Goal: Task Accomplishment & Management: Manage account settings

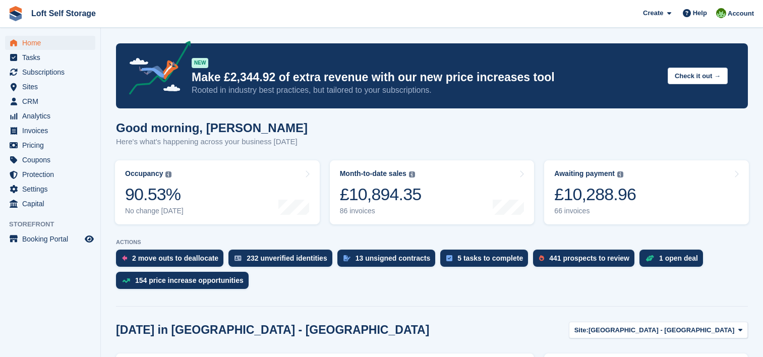
scroll to position [202, 0]
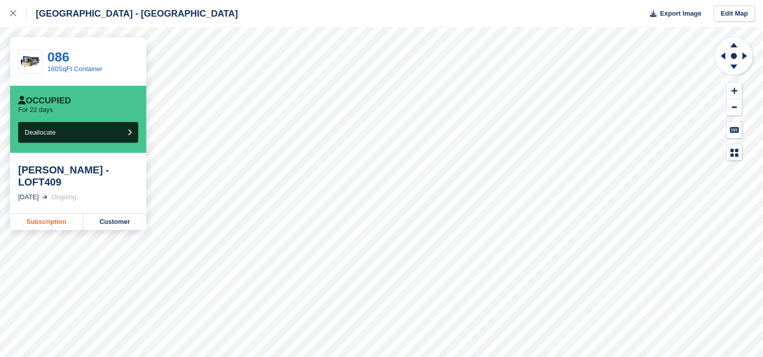
click at [53, 214] on link "Subscription" at bounding box center [46, 222] width 73 height 16
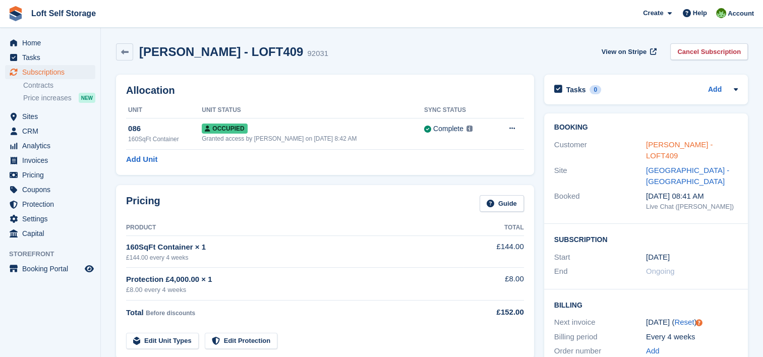
click at [671, 144] on link "Jamie McGuire - LOFT409" at bounding box center [679, 150] width 67 height 20
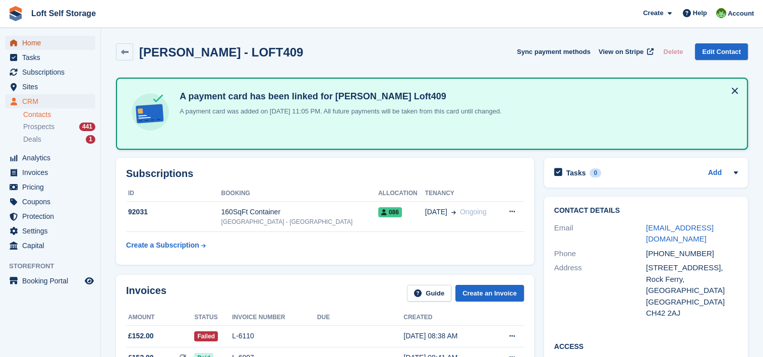
click at [38, 49] on span "Home" at bounding box center [52, 43] width 60 height 14
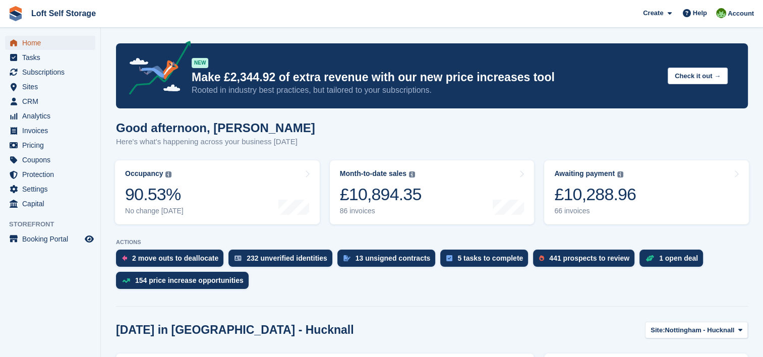
click at [38, 47] on span "Home" at bounding box center [52, 43] width 60 height 14
click at [51, 72] on span "Subscriptions" at bounding box center [52, 72] width 60 height 14
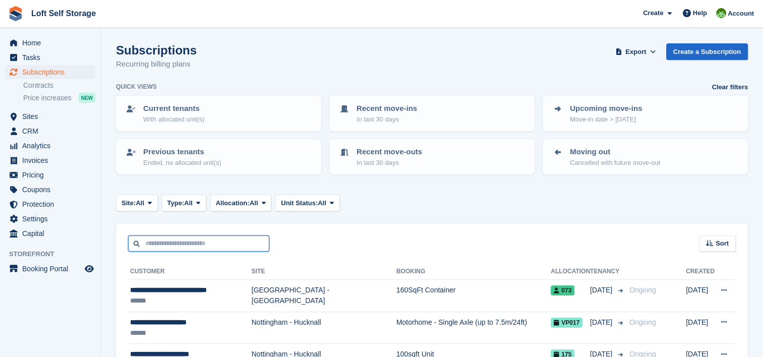
click at [213, 239] on input "text" at bounding box center [198, 243] width 141 height 17
type input "****"
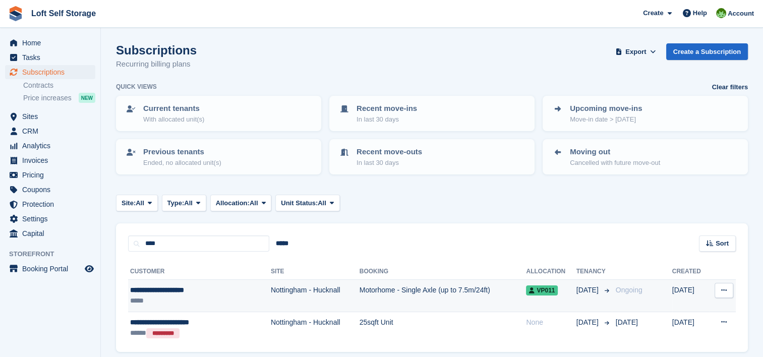
click at [184, 286] on div "**********" at bounding box center [185, 290] width 110 height 11
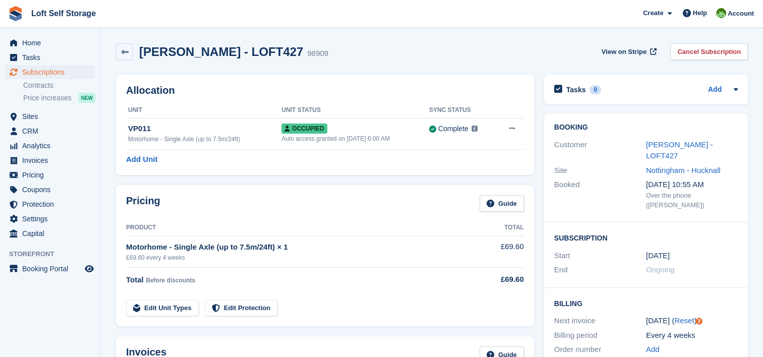
scroll to position [50, 0]
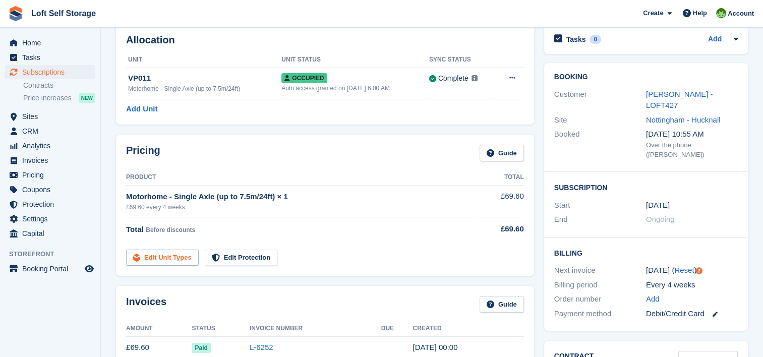
click at [176, 256] on link "Edit Unit Types" at bounding box center [162, 258] width 73 height 17
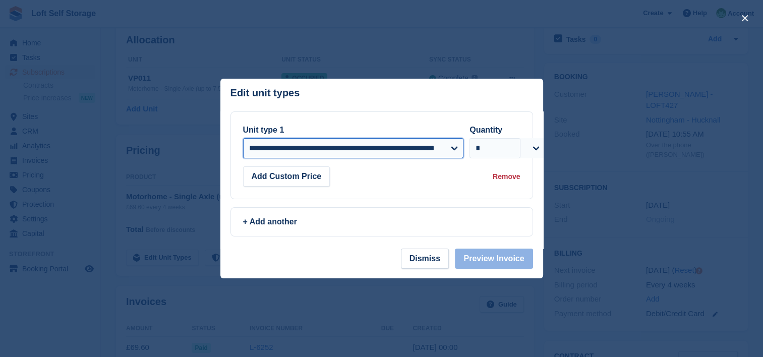
click at [328, 149] on select "**********" at bounding box center [353, 148] width 221 height 20
click at [364, 105] on header "Edit unit types You can't add the same unit type twice: This subscription alrea…" at bounding box center [381, 95] width 323 height 33
click at [333, 150] on select "**********" at bounding box center [353, 148] width 221 height 20
click at [418, 27] on div at bounding box center [381, 178] width 763 height 357
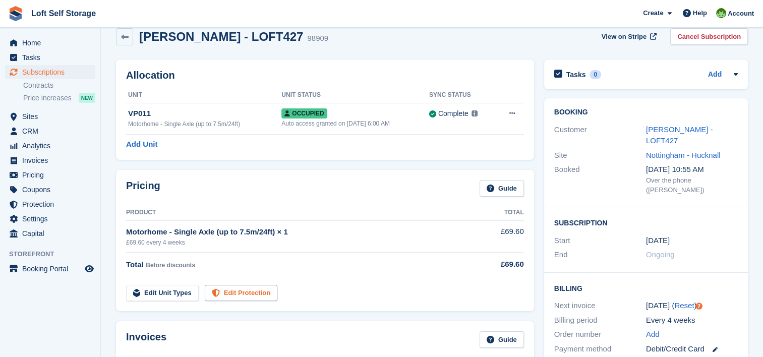
scroll to position [0, 0]
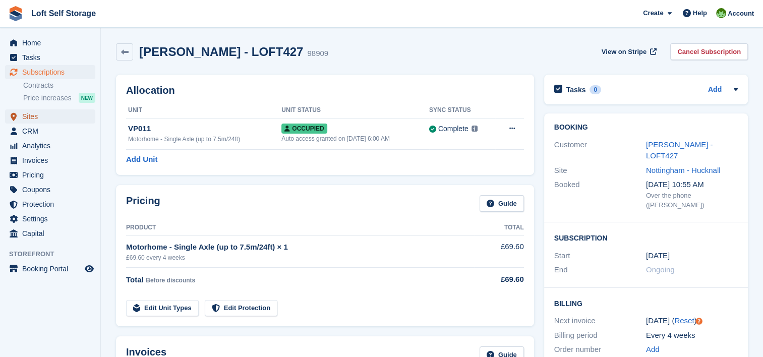
click at [45, 113] on span "Sites" at bounding box center [52, 116] width 60 height 14
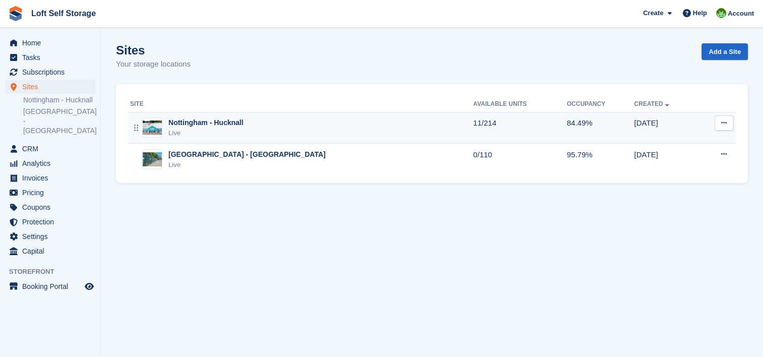
click at [205, 118] on div "Nottingham - Hucknall" at bounding box center [205, 122] width 75 height 11
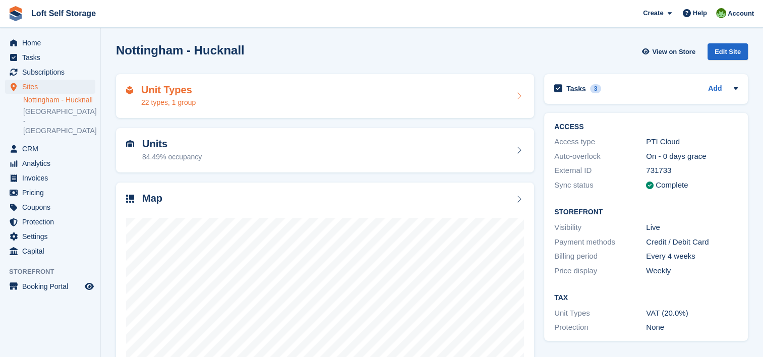
click at [211, 104] on div "Unit Types 22 types, 1 group" at bounding box center [325, 96] width 398 height 24
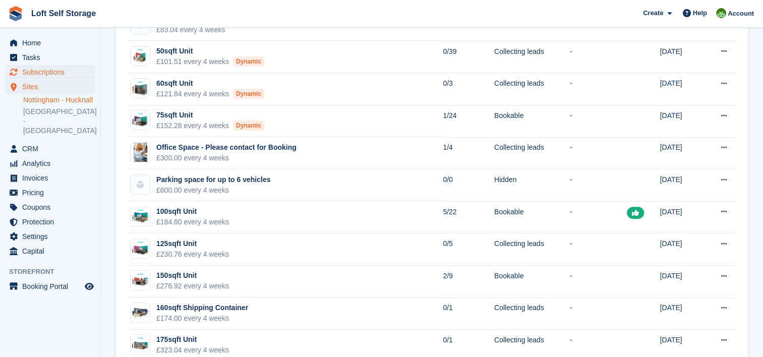
scroll to position [270, 0]
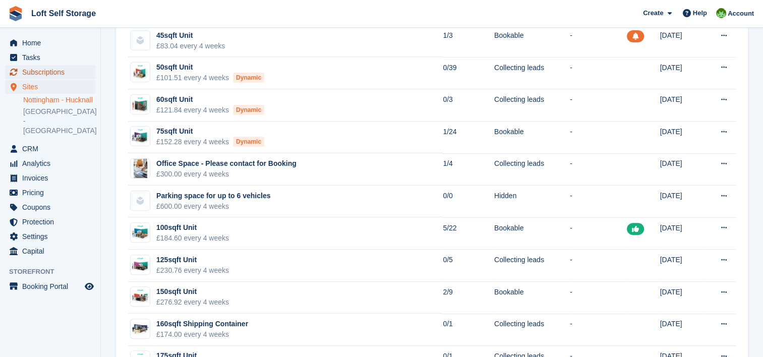
click at [56, 72] on span "Subscriptions" at bounding box center [52, 72] width 60 height 14
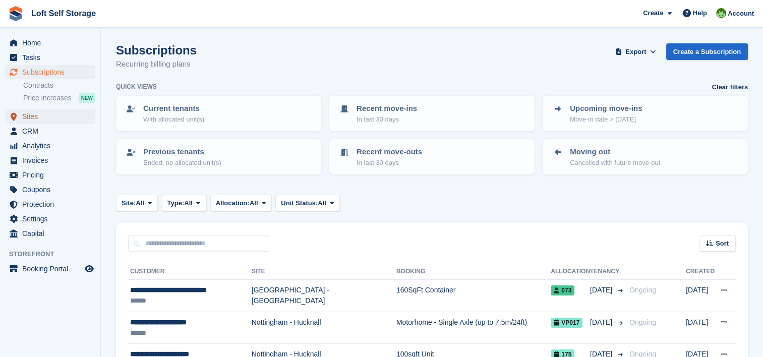
click at [58, 116] on span "Sites" at bounding box center [52, 116] width 60 height 14
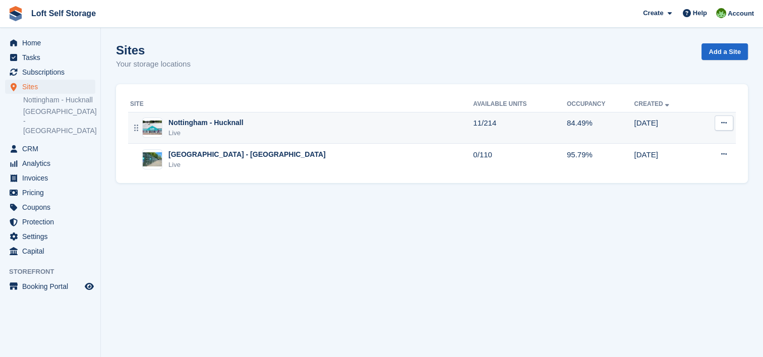
click at [231, 124] on div "Nottingham - Hucknall" at bounding box center [205, 122] width 75 height 11
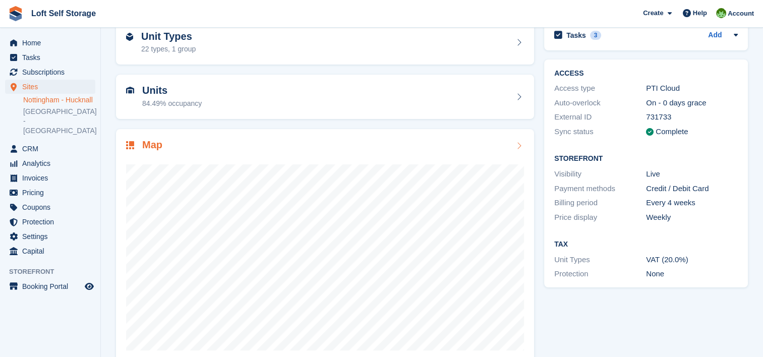
scroll to position [73, 0]
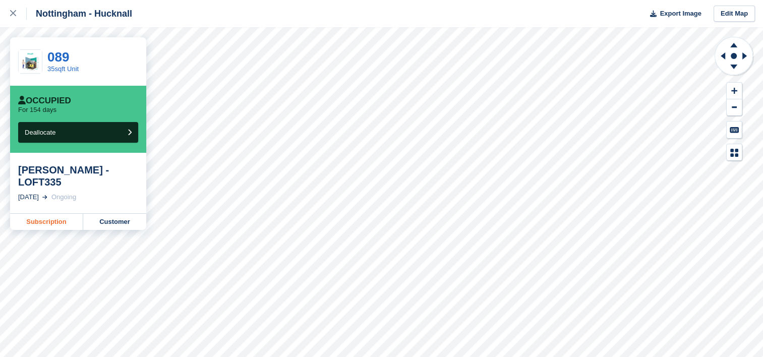
click at [71, 214] on link "Subscription" at bounding box center [46, 222] width 73 height 16
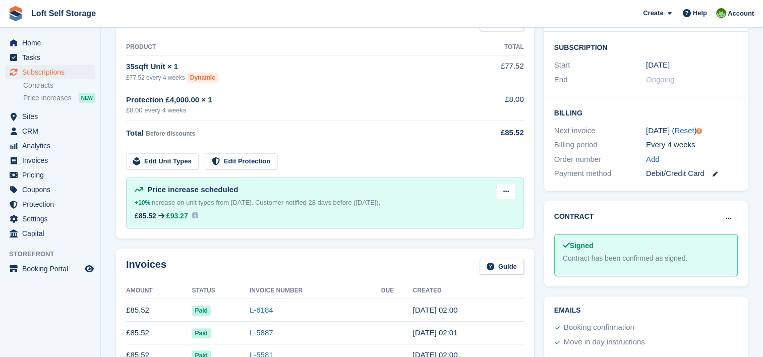
scroll to position [202, 0]
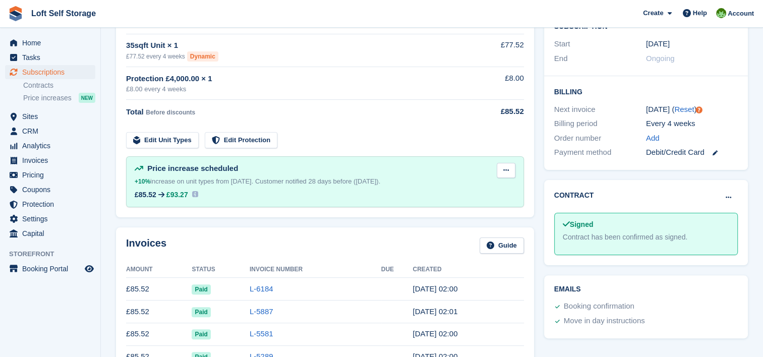
click at [514, 169] on button at bounding box center [506, 170] width 19 height 15
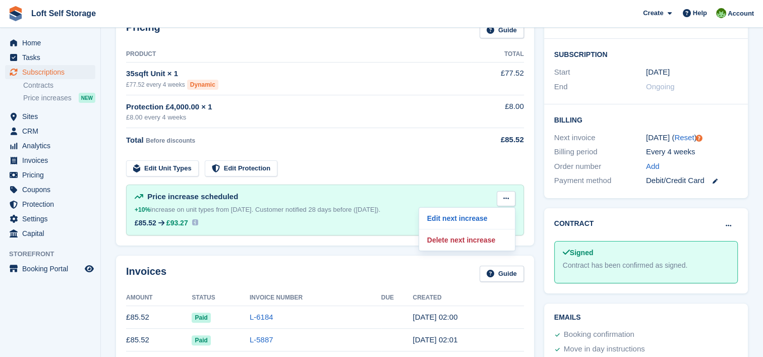
scroll to position [151, 0]
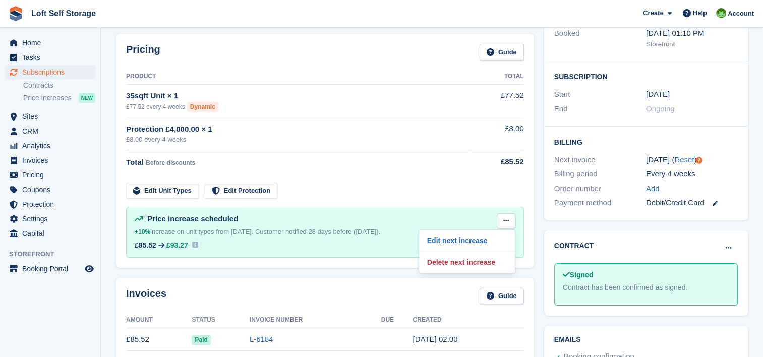
click at [341, 168] on td "Total Before discounts" at bounding box center [298, 160] width 345 height 20
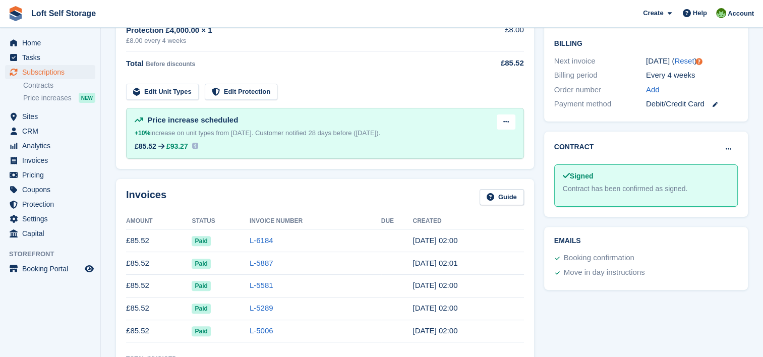
scroll to position [252, 0]
